Goal: Task Accomplishment & Management: Manage account settings

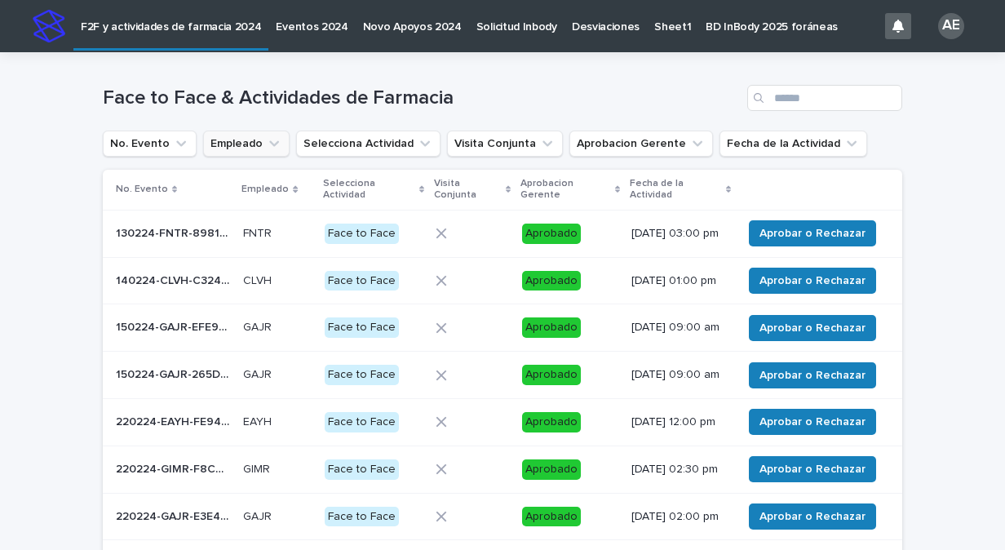
click at [267, 144] on icon "Empleado" at bounding box center [274, 143] width 16 height 16
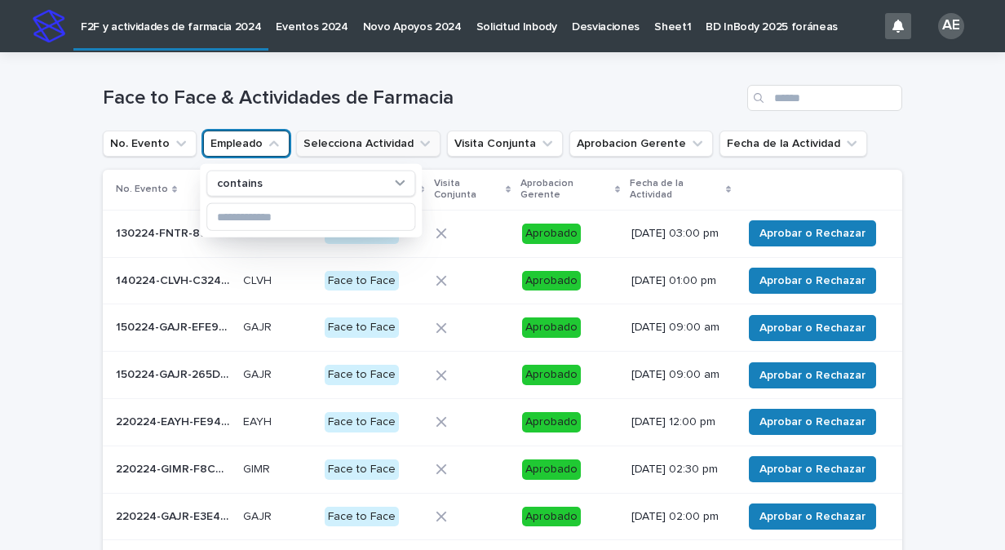
click at [417, 147] on icon "Selecciona Actividad" at bounding box center [425, 143] width 16 height 16
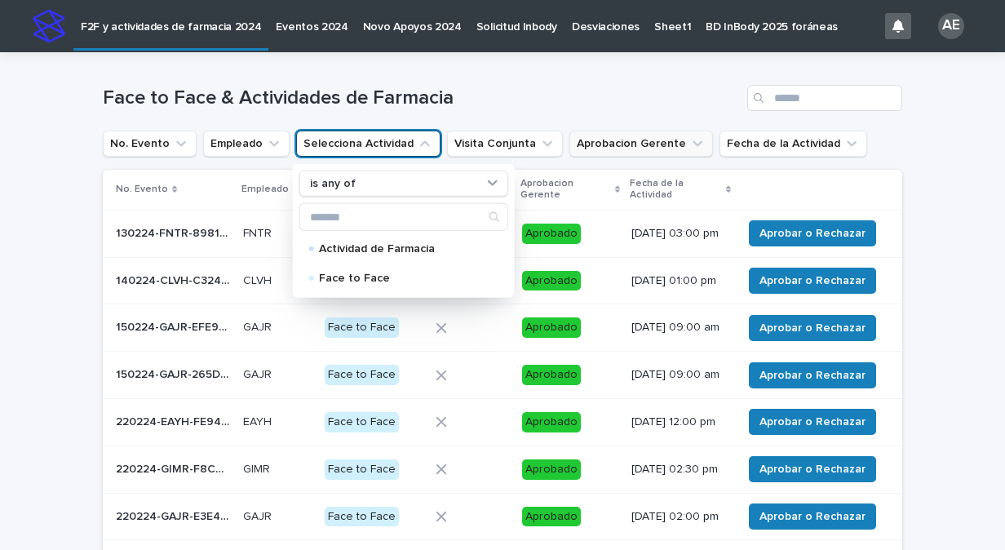
click at [689, 143] on icon "Aprobacion Gerente" at bounding box center [697, 143] width 16 height 16
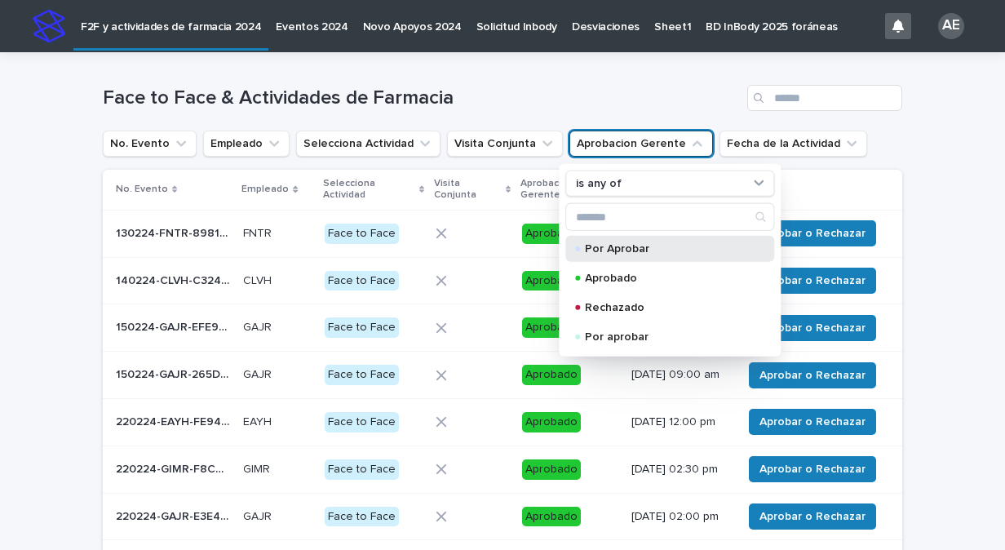
click at [625, 243] on p "Por Aprobar" at bounding box center [666, 248] width 163 height 11
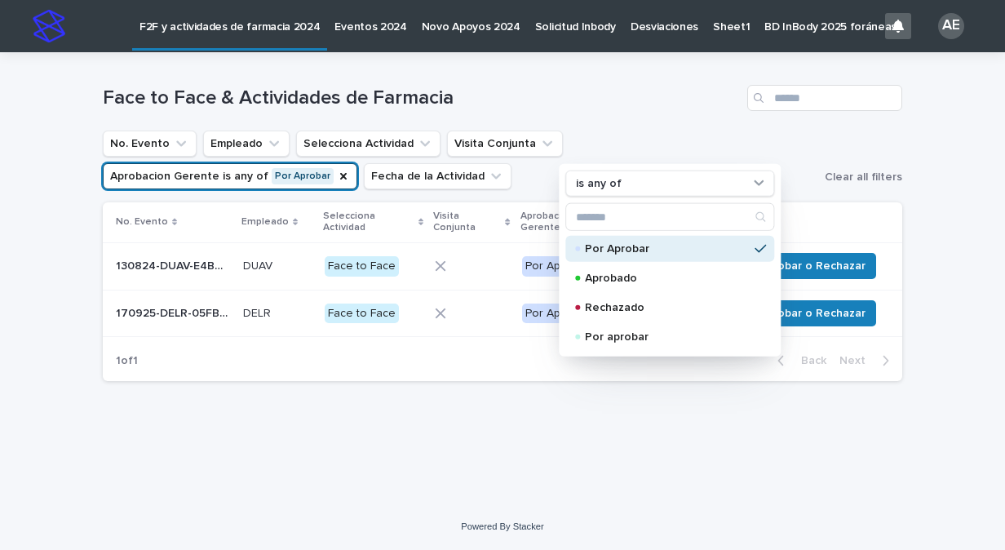
click at [903, 224] on div "Loading... Saving… Loading... Saving… Face to Face & Actividades de Farmacia No…" at bounding box center [503, 257] width 816 height 410
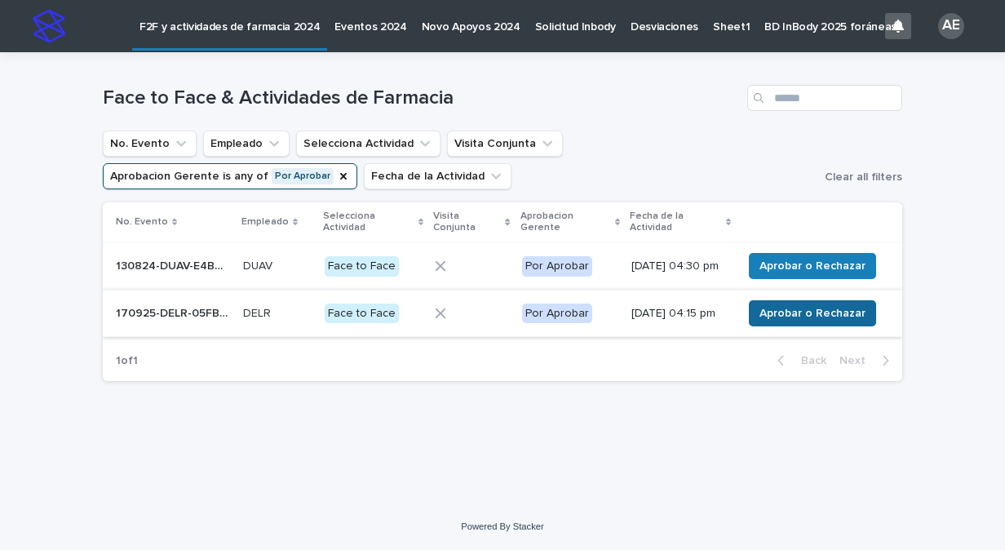
click at [824, 316] on span "Aprobar o Rechazar" at bounding box center [812, 313] width 106 height 16
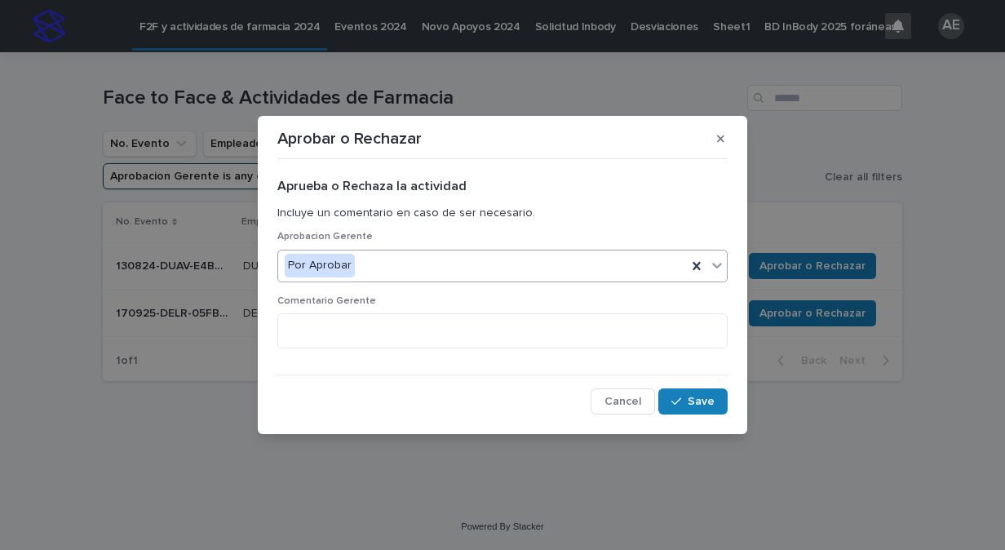
click at [712, 271] on icon at bounding box center [717, 265] width 16 height 16
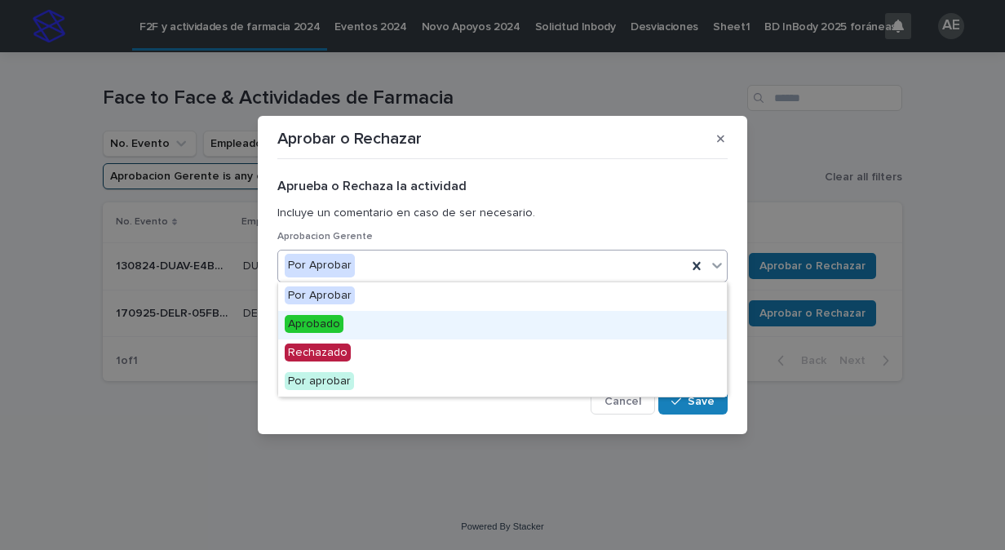
click at [605, 325] on div "Aprobado" at bounding box center [502, 325] width 449 height 29
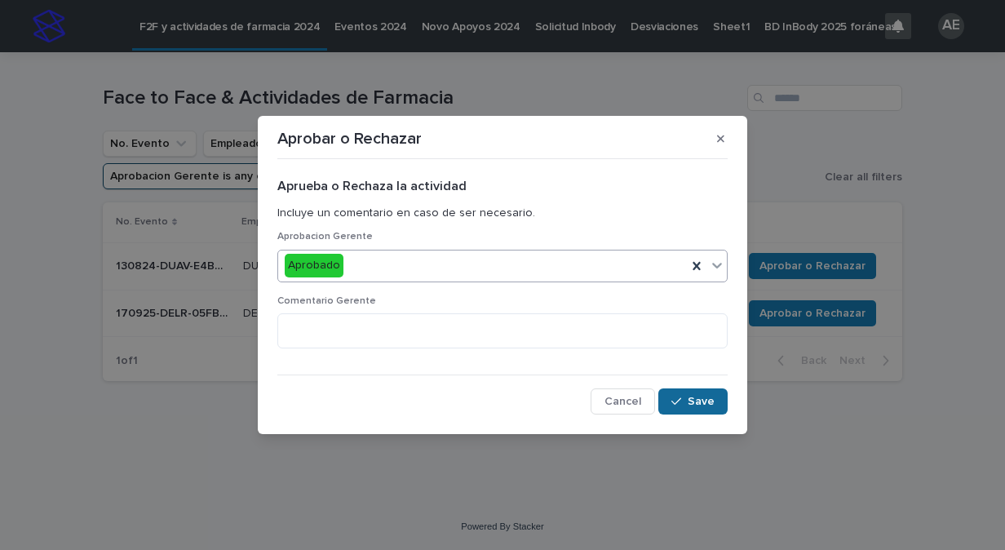
click at [701, 409] on button "Save" at bounding box center [692, 401] width 69 height 26
